Goal: Obtain resource: Download file/media

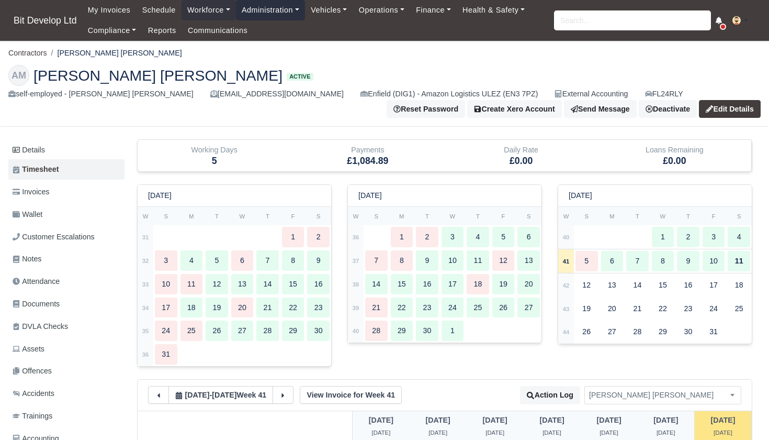
click at [272, 12] on link "Administration" at bounding box center [270, 10] width 69 height 20
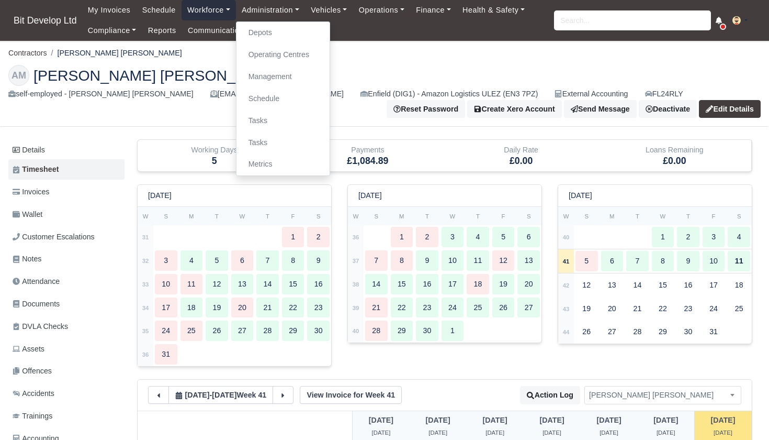
click at [217, 14] on link "Workforce" at bounding box center [209, 10] width 54 height 20
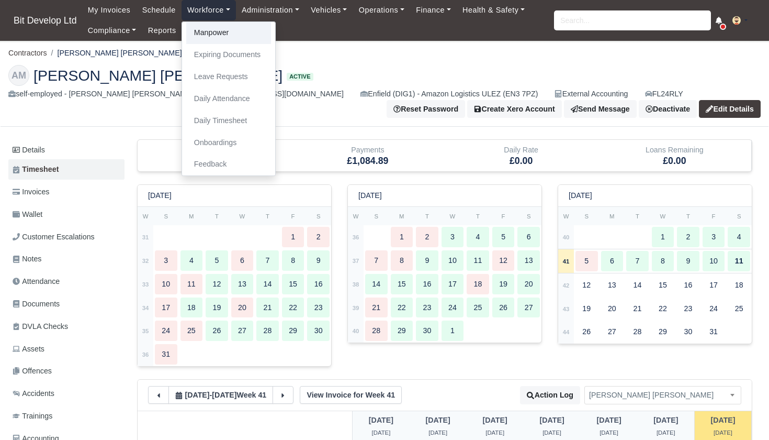
click at [215, 36] on link "Manpower" at bounding box center [228, 33] width 85 height 22
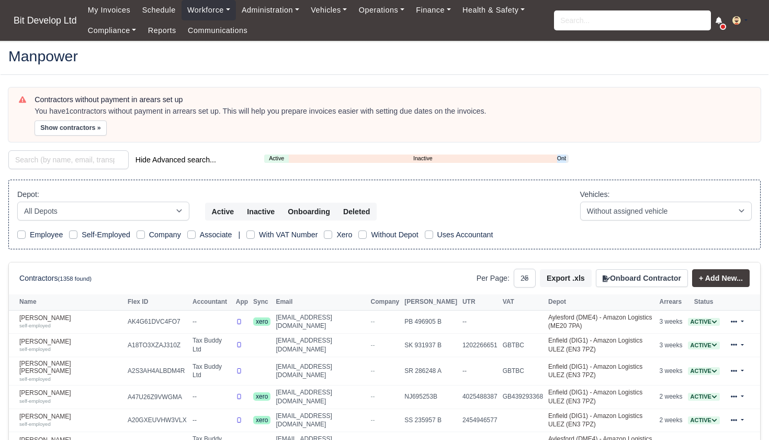
select select "25"
click at [561, 156] on link "Onboarding" at bounding box center [561, 158] width 9 height 9
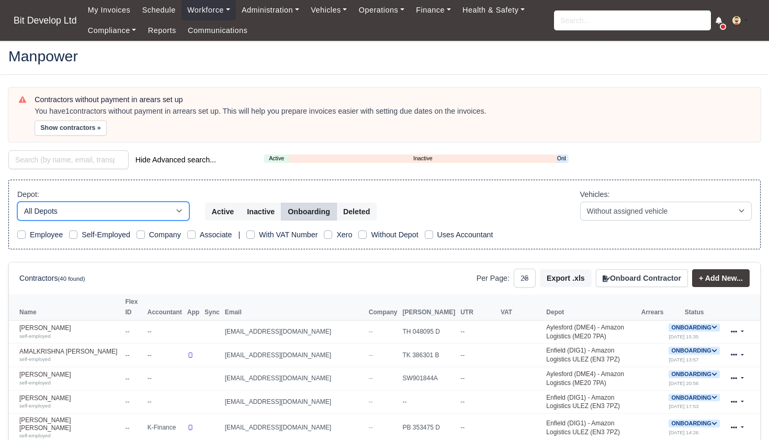
select select "2"
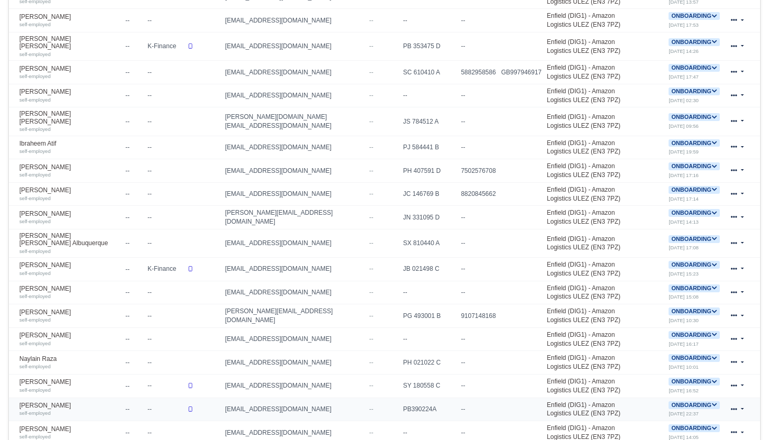
scroll to position [330, 0]
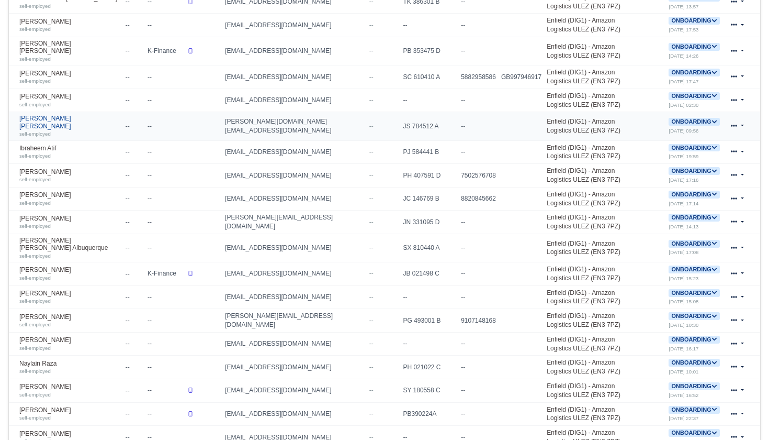
click at [66, 116] on link "Hernan Enrique Perez Rodriguez self-employed" at bounding box center [69, 126] width 101 height 23
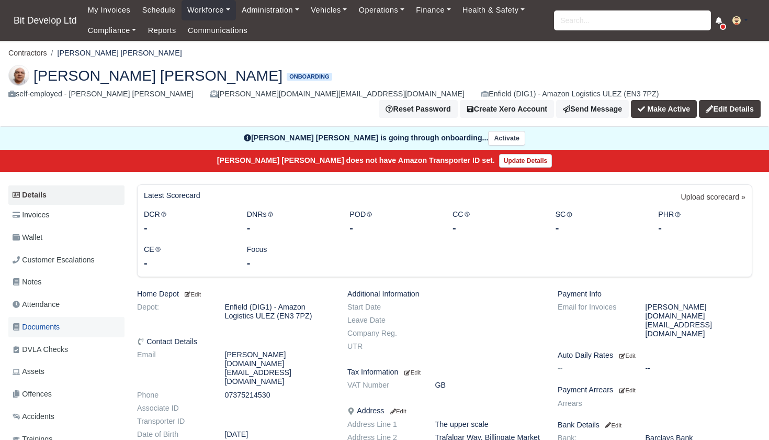
click at [46, 321] on span "Documents" at bounding box center [36, 327] width 47 height 12
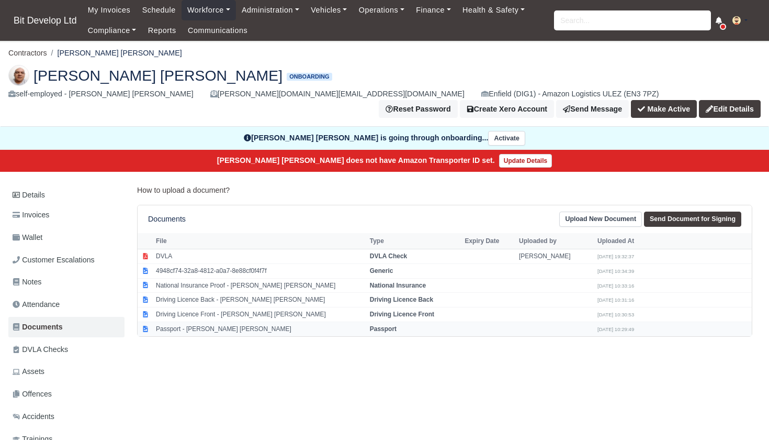
click at [223, 321] on td "Passport - [PERSON_NAME] [PERSON_NAME]" at bounding box center [260, 328] width 214 height 14
select select "passport"
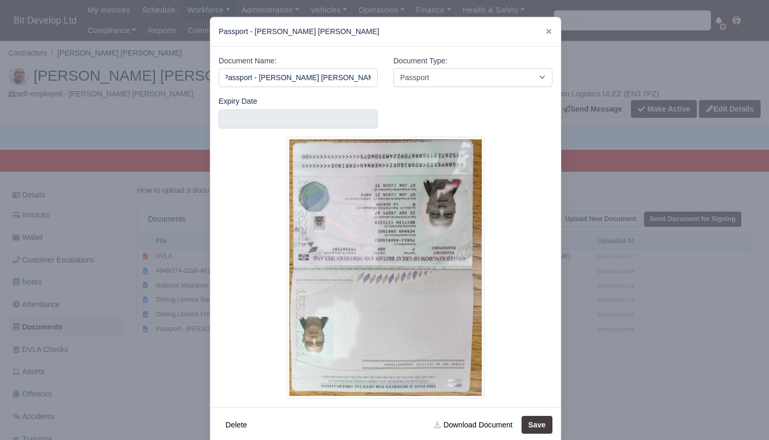
click at [136, 363] on div at bounding box center [384, 220] width 769 height 440
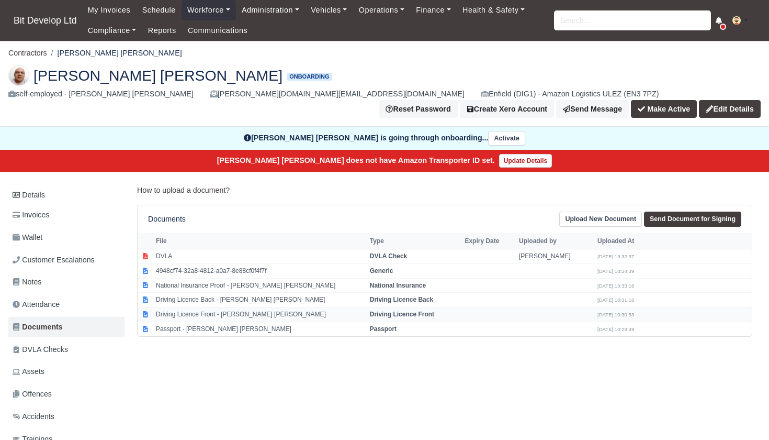
click at [246, 307] on td "Driving Licence Front - [PERSON_NAME] [PERSON_NAME]" at bounding box center [260, 314] width 214 height 15
select select "driving-licence-front"
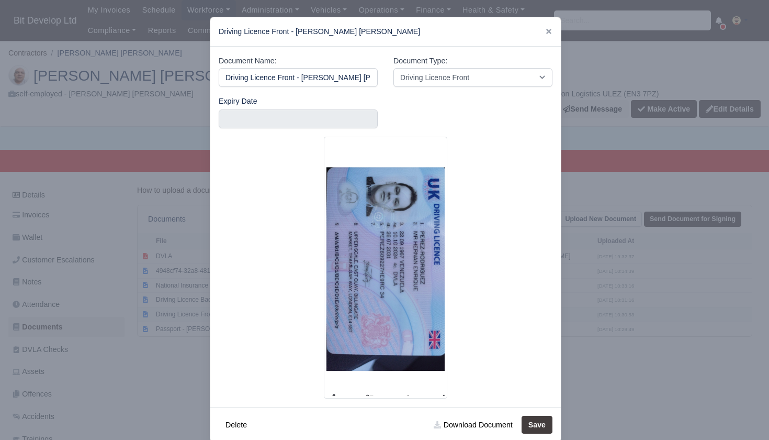
scroll to position [0, 44]
click at [187, 279] on div at bounding box center [384, 220] width 769 height 440
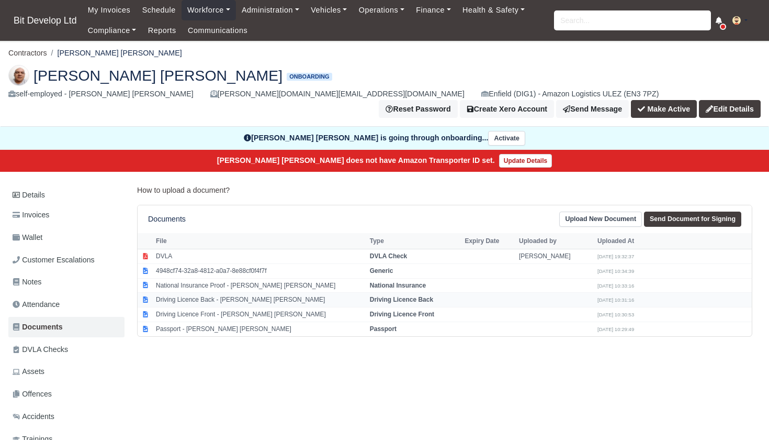
click at [187, 293] on td "Driving Licence Back - [PERSON_NAME] [PERSON_NAME]" at bounding box center [260, 300] width 214 height 15
select select "driving-licence-back"
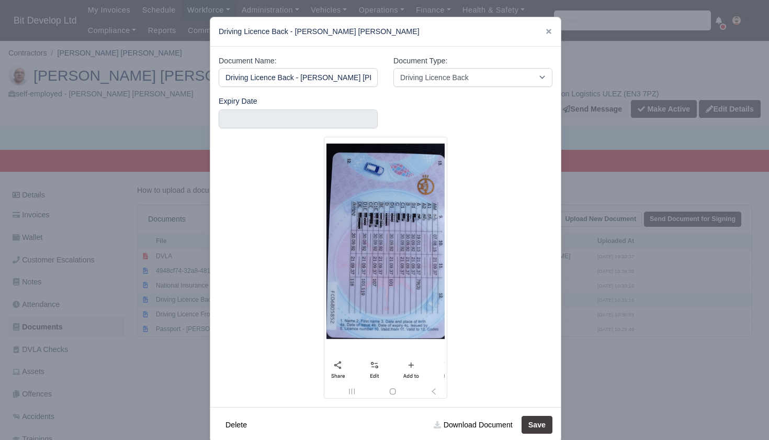
scroll to position [0, 43]
click at [158, 300] on div at bounding box center [384, 220] width 769 height 440
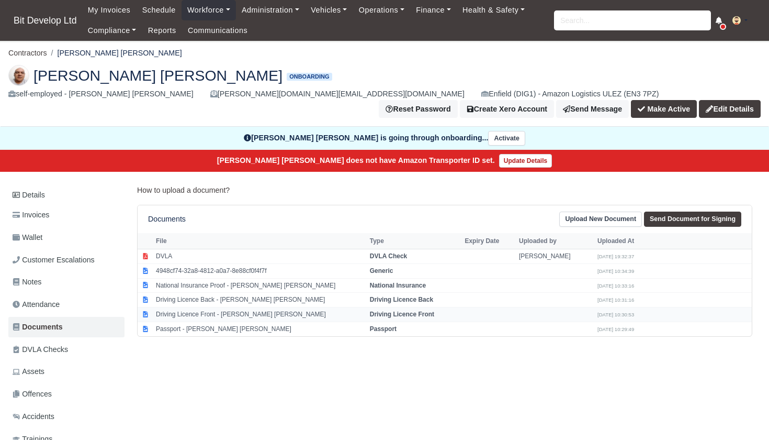
click at [215, 307] on td "Driving Licence Front - [PERSON_NAME] [PERSON_NAME]" at bounding box center [260, 314] width 214 height 15
select select "driving-licence-front"
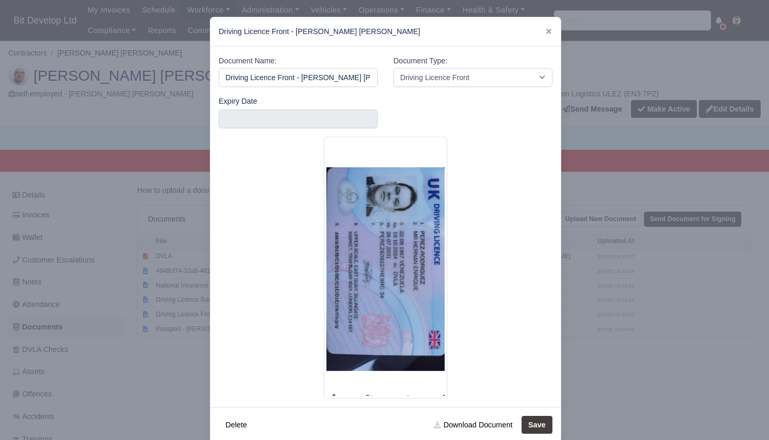
scroll to position [0, 44]
click at [470, 423] on link "Download Document" at bounding box center [473, 424] width 92 height 18
click at [128, 303] on div at bounding box center [384, 220] width 769 height 440
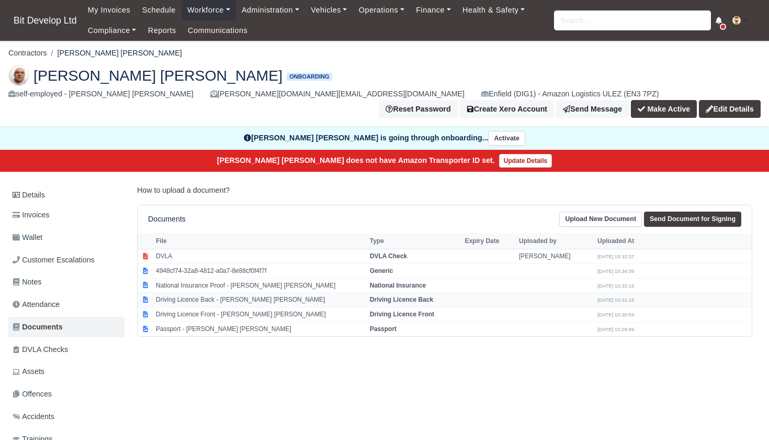
click at [212, 293] on td "Driving Licence Back - [PERSON_NAME] [PERSON_NAME]" at bounding box center [260, 300] width 214 height 15
select select "driving-licence-back"
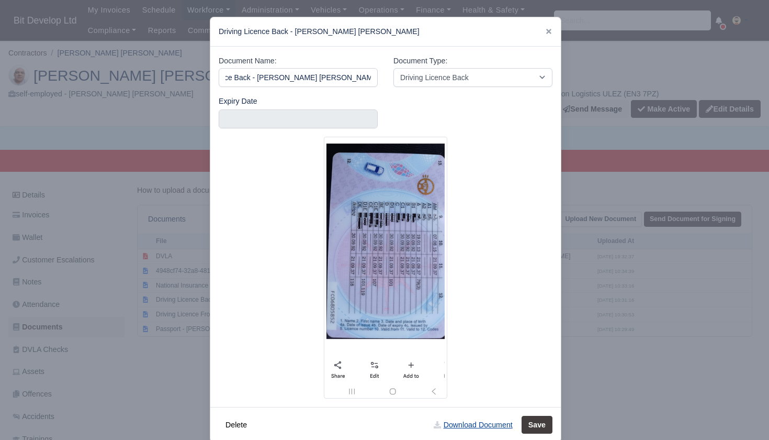
click at [465, 424] on link "Download Document" at bounding box center [473, 424] width 92 height 18
click at [548, 32] on icon at bounding box center [548, 31] width 5 height 5
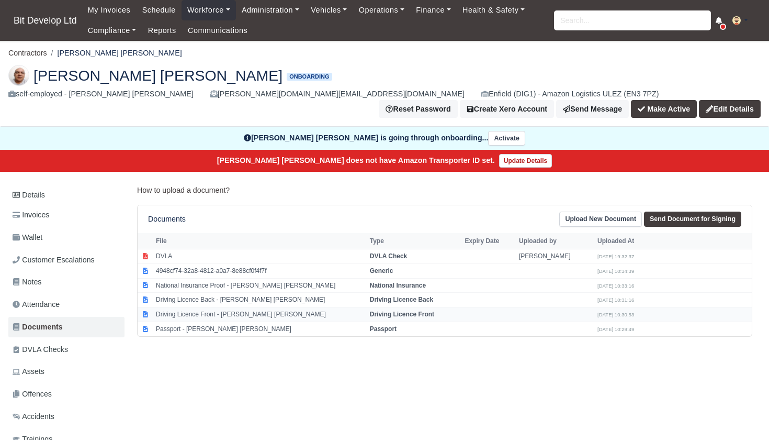
click at [211, 307] on td "Driving Licence Front - [PERSON_NAME] [PERSON_NAME]" at bounding box center [260, 314] width 214 height 15
select select "driving-licence-front"
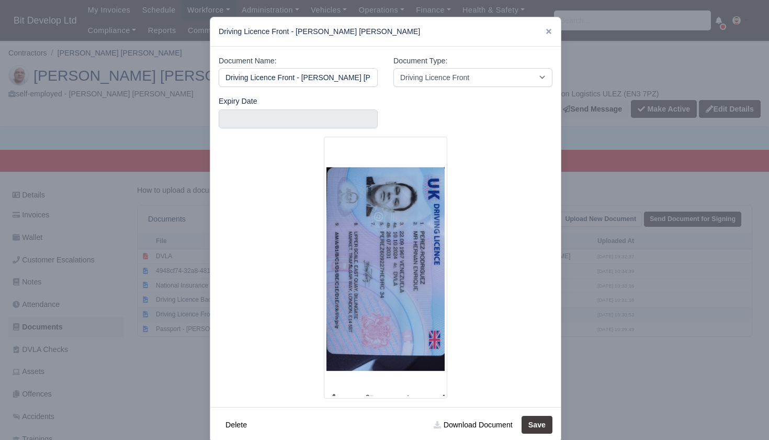
scroll to position [0, 44]
click at [123, 349] on div at bounding box center [384, 220] width 769 height 440
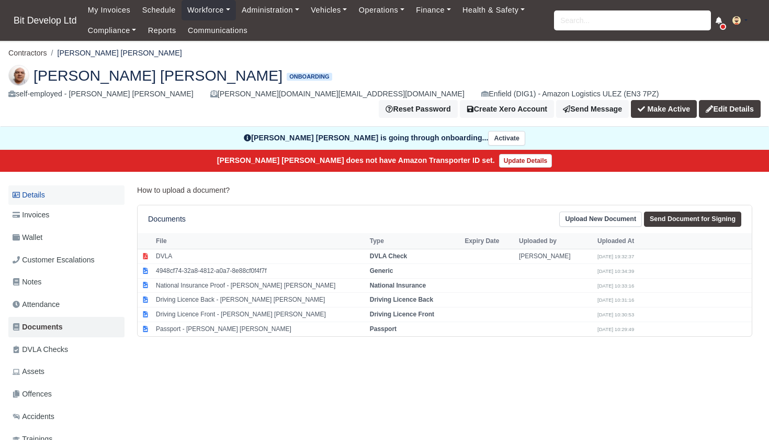
click at [55, 185] on link "Details" at bounding box center [66, 194] width 116 height 19
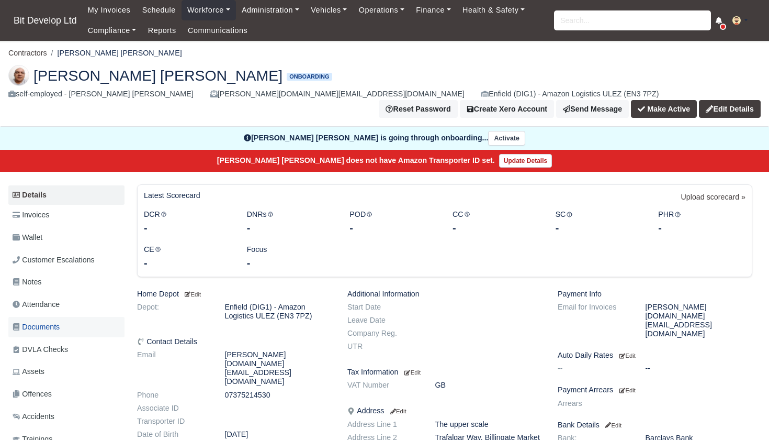
click at [46, 321] on span "Documents" at bounding box center [36, 327] width 47 height 12
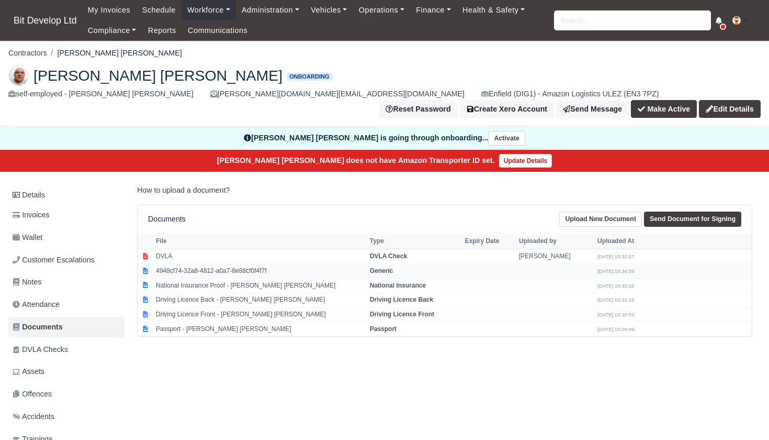
click at [270, 263] on td "4948cf74-32a8-4812-a0a7-8e88cf0f4f7f" at bounding box center [260, 270] width 214 height 15
select select "generic"
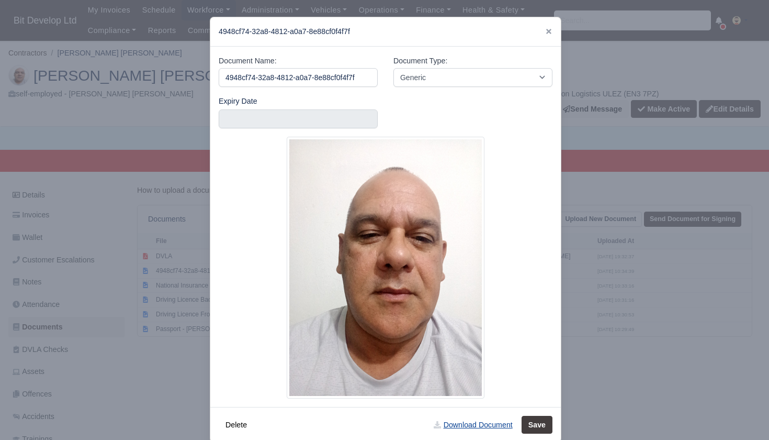
click at [479, 422] on link "Download Document" at bounding box center [473, 424] width 92 height 18
click at [549, 30] on icon at bounding box center [548, 31] width 7 height 7
